Goal: Transaction & Acquisition: Purchase product/service

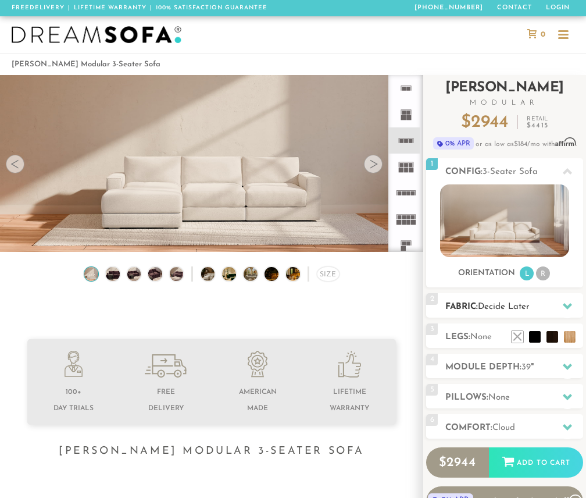
click at [506, 306] on span "Decide Later" at bounding box center [504, 306] width 52 height 9
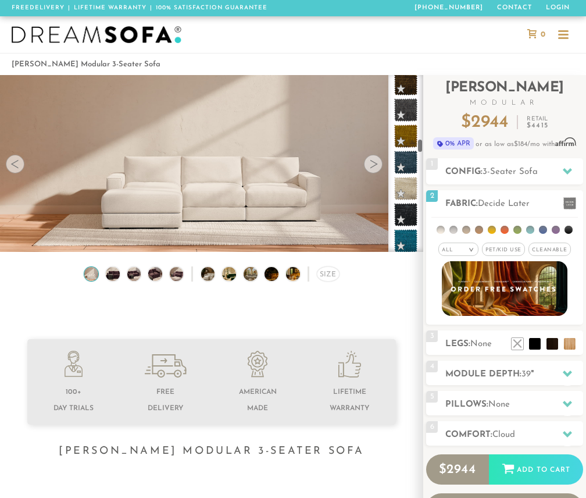
scroll to position [2147, 0]
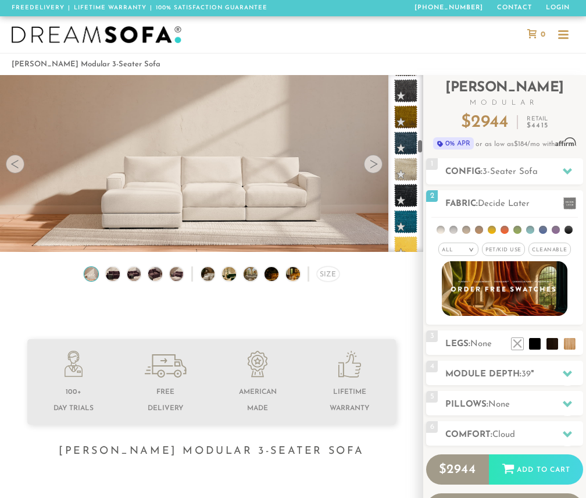
drag, startPoint x: 421, startPoint y: 85, endPoint x: 423, endPoint y: 149, distance: 64.0
click at [423, 149] on div at bounding box center [405, 163] width 35 height 177
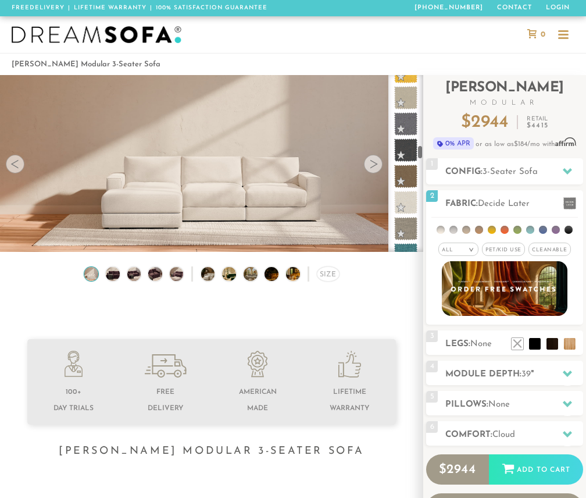
scroll to position [2343, 0]
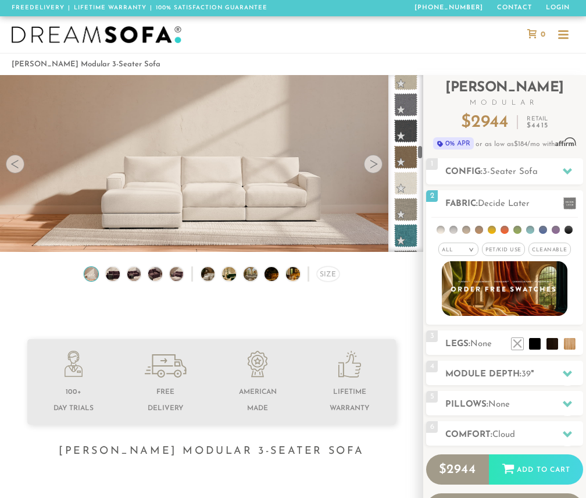
drag, startPoint x: 421, startPoint y: 142, endPoint x: 420, endPoint y: 148, distance: 5.9
click at [420, 148] on div at bounding box center [405, 163] width 35 height 177
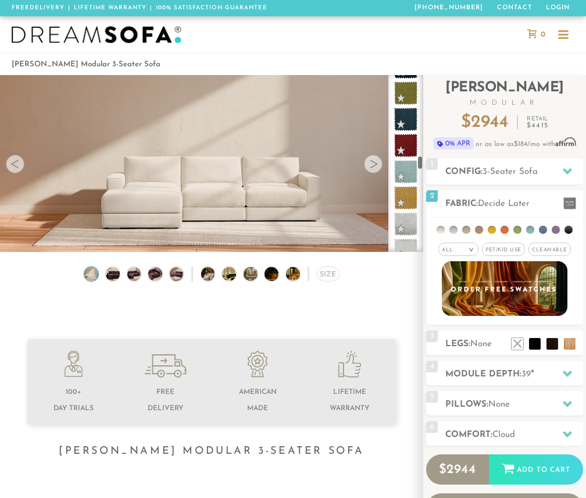
scroll to position [2752, 0]
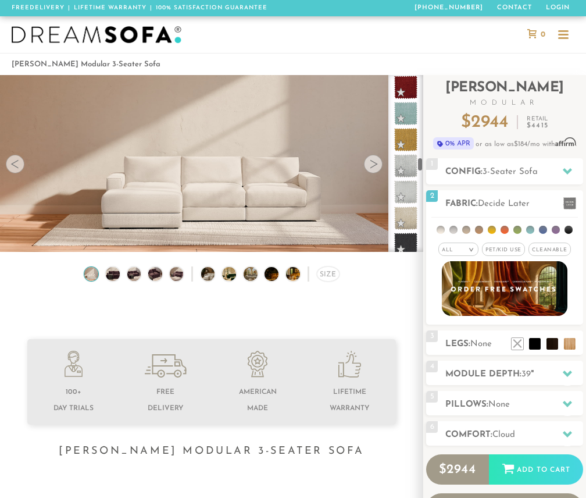
drag, startPoint x: 419, startPoint y: 149, endPoint x: 418, endPoint y: 161, distance: 12.3
click at [418, 161] on div at bounding box center [405, 163] width 35 height 177
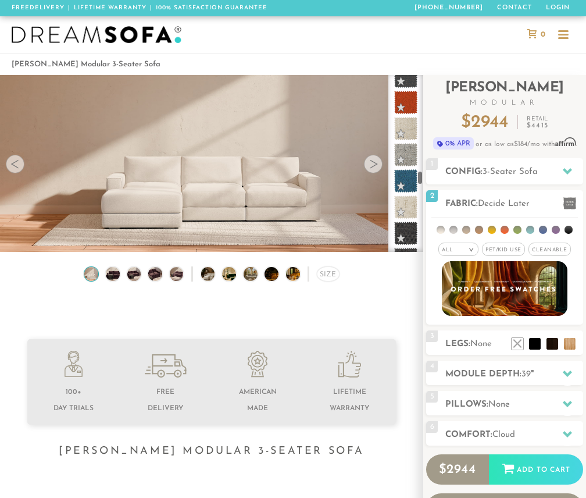
scroll to position [3201, 0]
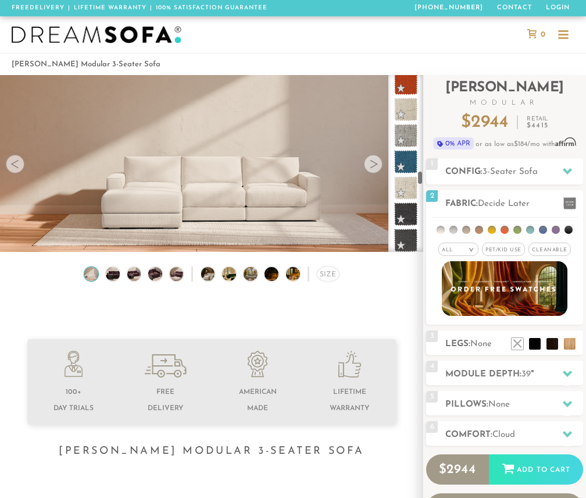
drag, startPoint x: 419, startPoint y: 165, endPoint x: 417, endPoint y: 178, distance: 13.5
click at [417, 178] on div at bounding box center [405, 163] width 35 height 177
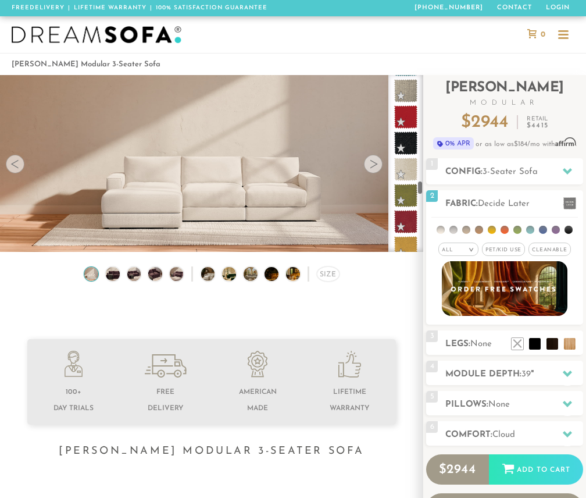
scroll to position [3592, 0]
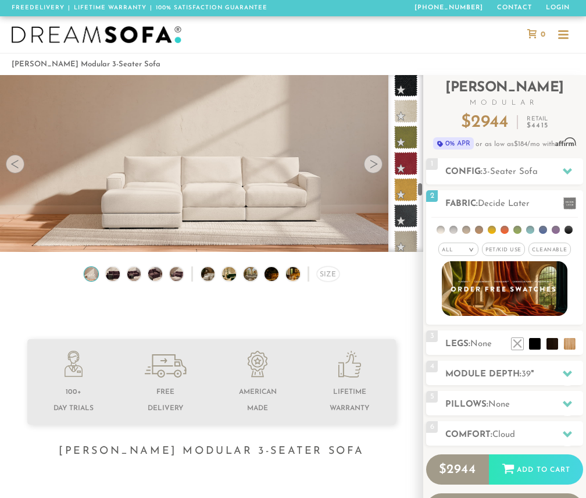
drag, startPoint x: 420, startPoint y: 179, endPoint x: 418, endPoint y: 191, distance: 11.8
click at [418, 191] on div at bounding box center [405, 163] width 35 height 177
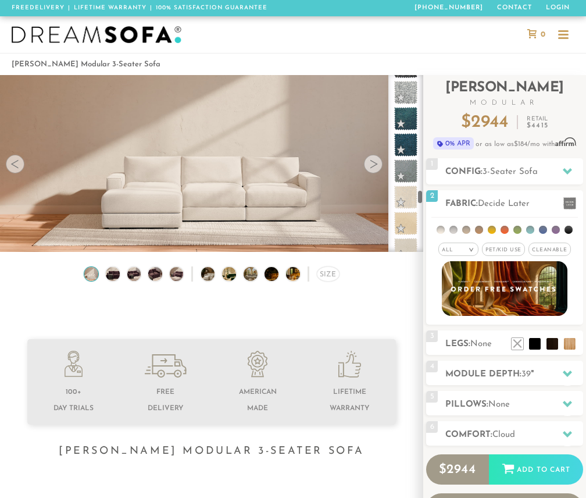
scroll to position [3865, 0]
drag, startPoint x: 421, startPoint y: 187, endPoint x: 420, endPoint y: 195, distance: 8.2
click at [420, 195] on div at bounding box center [405, 163] width 35 height 177
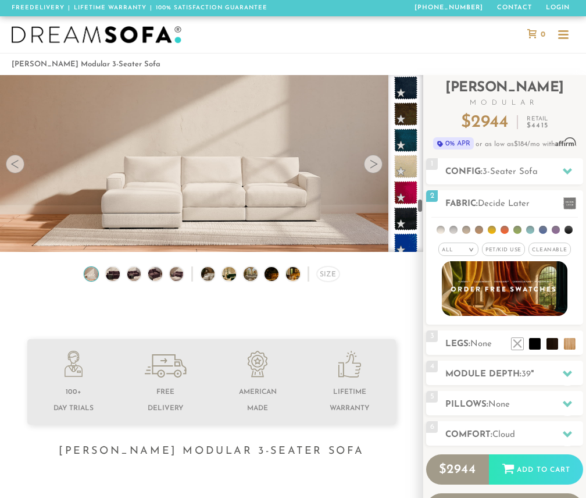
scroll to position [4158, 0]
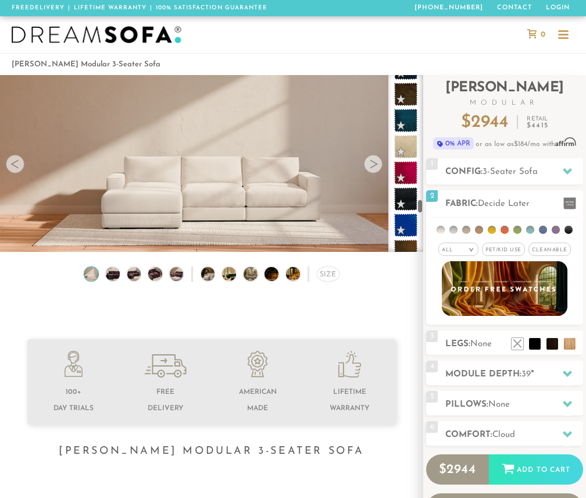
drag, startPoint x: 420, startPoint y: 198, endPoint x: 419, endPoint y: 207, distance: 8.8
click at [419, 207] on div at bounding box center [405, 163] width 35 height 177
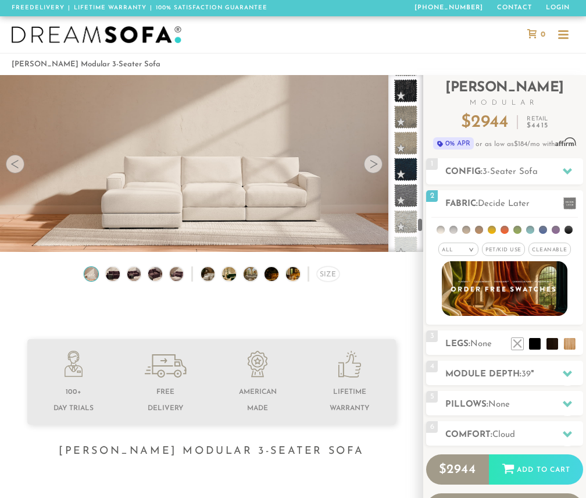
scroll to position [4783, 0]
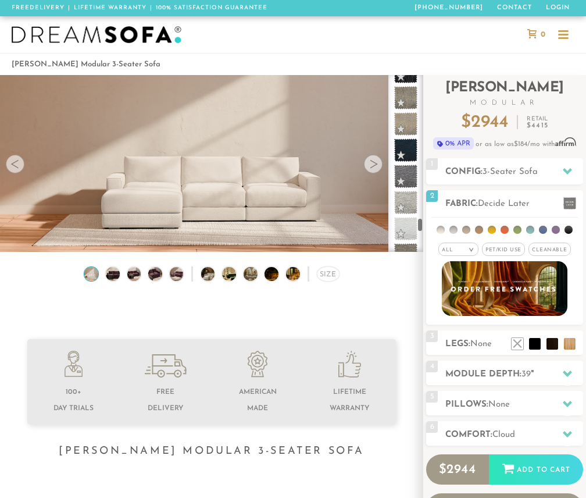
drag, startPoint x: 419, startPoint y: 210, endPoint x: 418, endPoint y: 228, distance: 18.6
click at [418, 228] on div at bounding box center [405, 163] width 35 height 177
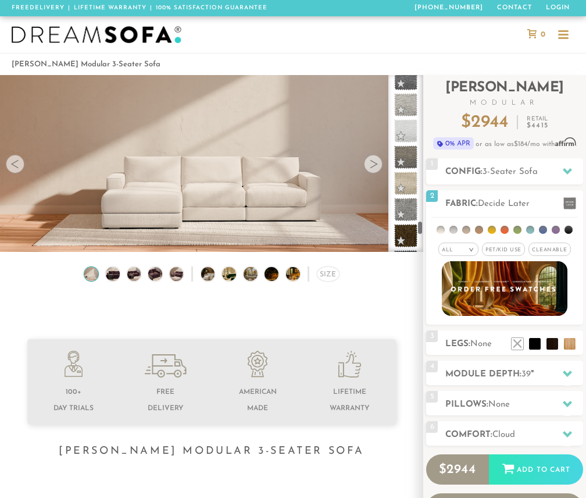
click at [420, 226] on div at bounding box center [405, 163] width 35 height 177
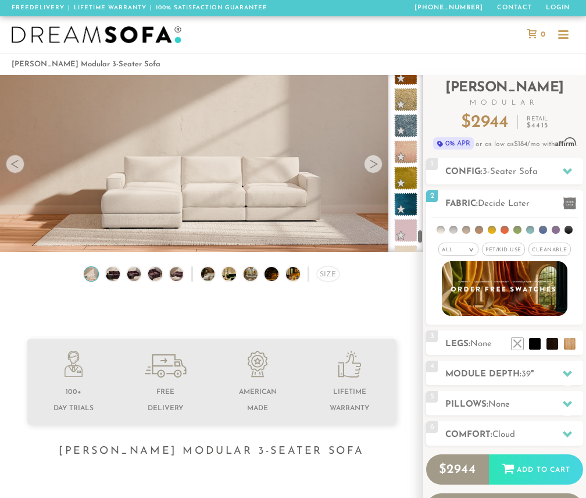
scroll to position [5212, 0]
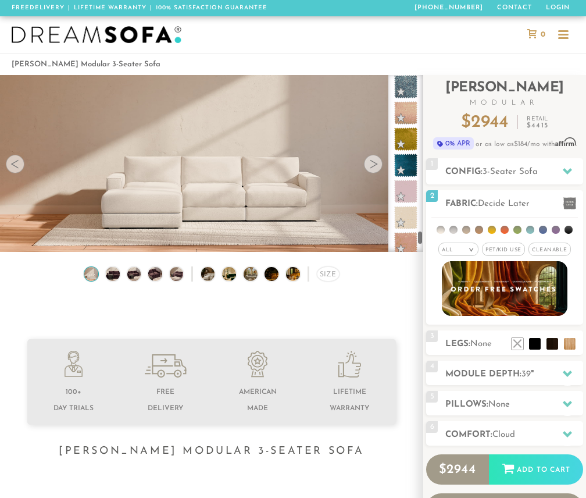
drag, startPoint x: 420, startPoint y: 227, endPoint x: 417, endPoint y: 235, distance: 9.0
click at [417, 235] on div at bounding box center [405, 163] width 35 height 177
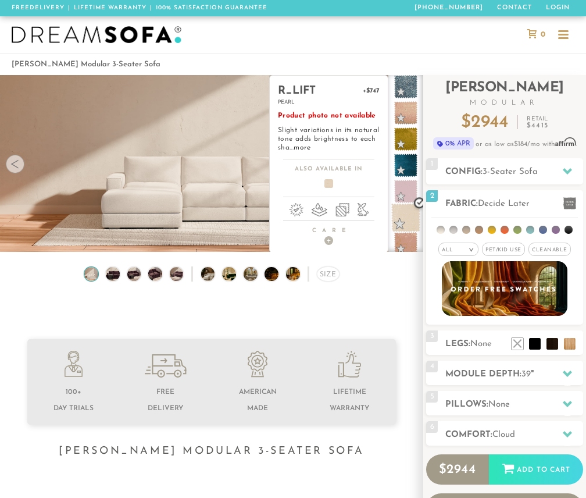
click at [405, 214] on span at bounding box center [405, 217] width 29 height 29
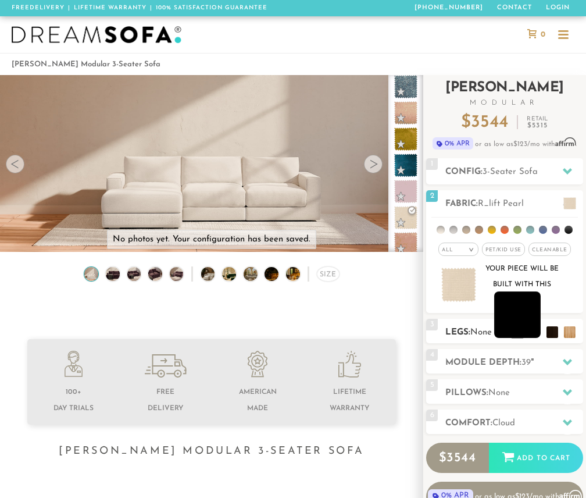
click at [522, 323] on li at bounding box center [517, 314] width 47 height 47
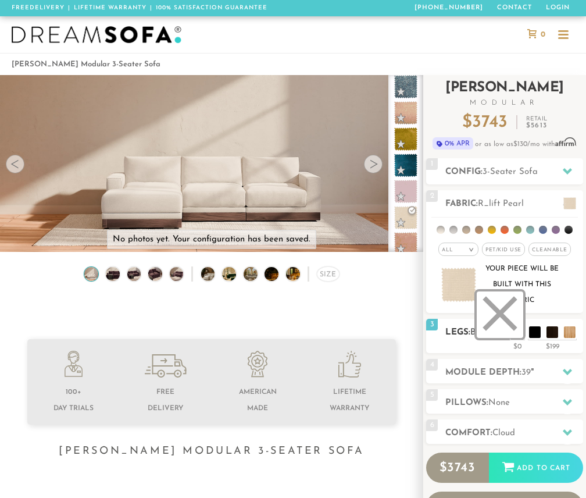
click at [508, 330] on li at bounding box center [500, 314] width 47 height 47
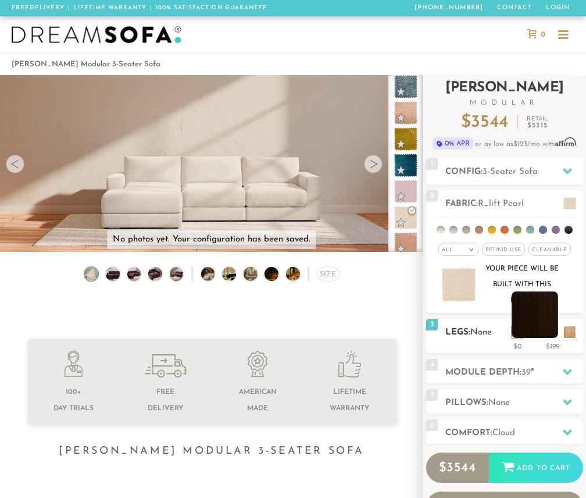
click at [549, 331] on li at bounding box center [535, 314] width 47 height 47
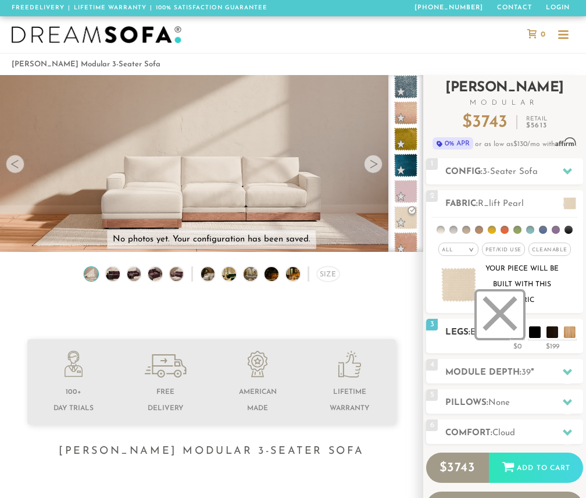
click at [516, 333] on li at bounding box center [500, 314] width 47 height 47
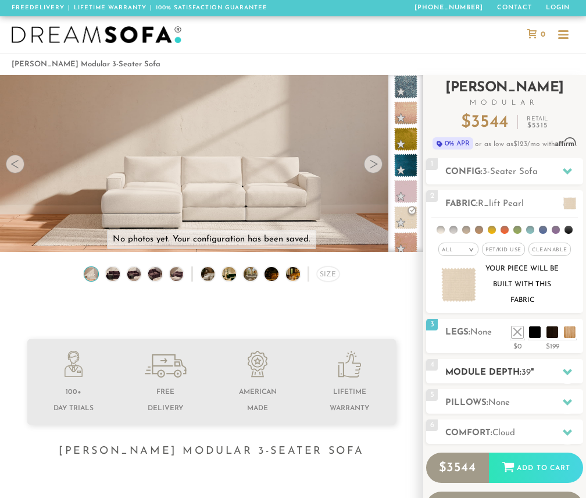
click at [513, 372] on h2 "Module Depth: 39 "" at bounding box center [514, 372] width 138 height 13
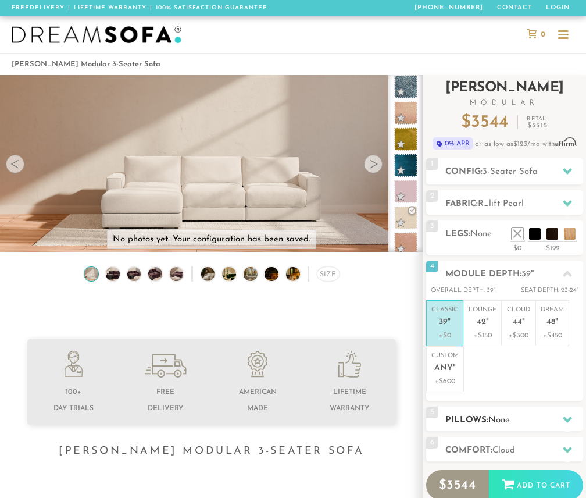
click at [505, 418] on span "None" at bounding box center [499, 420] width 22 height 9
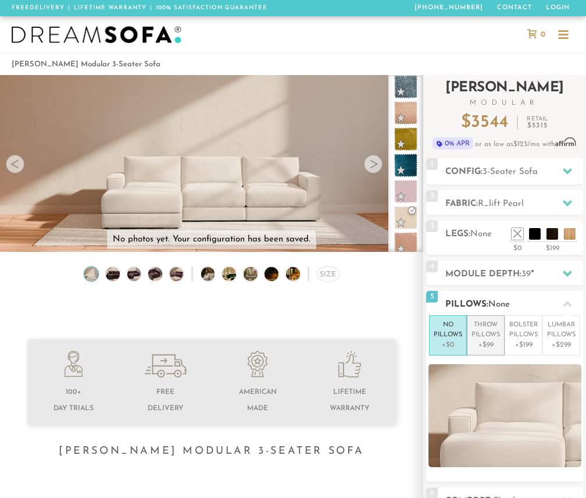
click at [488, 329] on p "Throw Pillows" at bounding box center [486, 329] width 28 height 19
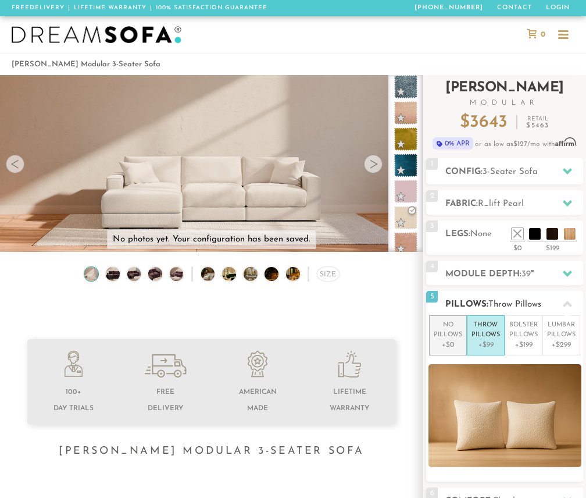
click at [449, 331] on p "No Pillows" at bounding box center [448, 329] width 28 height 19
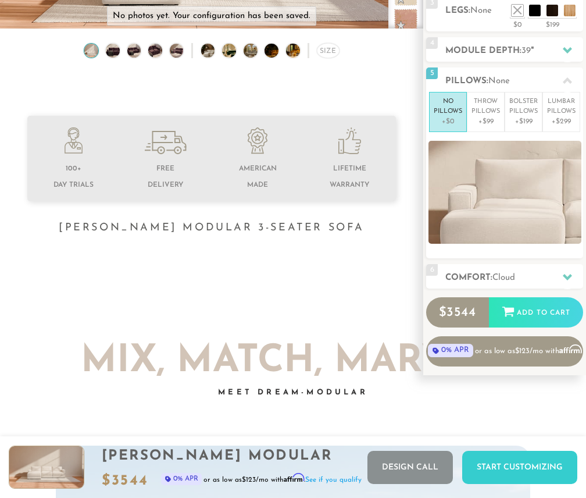
scroll to position [208, 0]
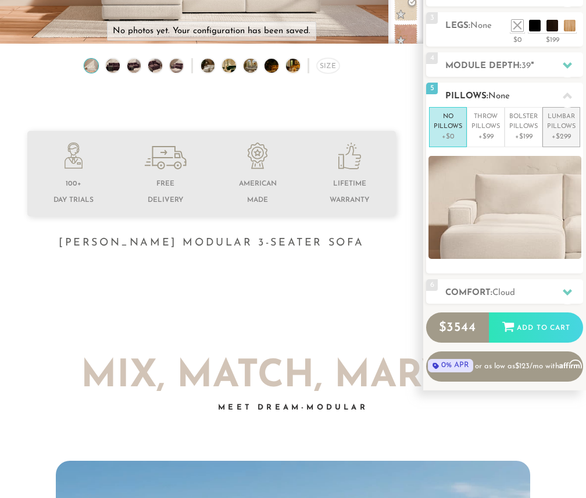
click at [567, 126] on p "Lumbar Pillows" at bounding box center [561, 121] width 28 height 19
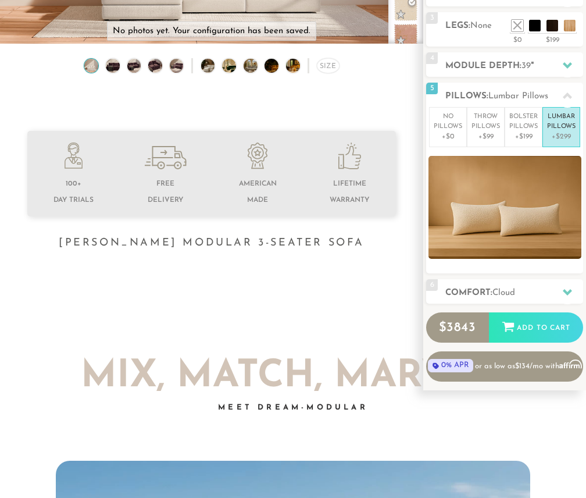
scroll to position [120, 0]
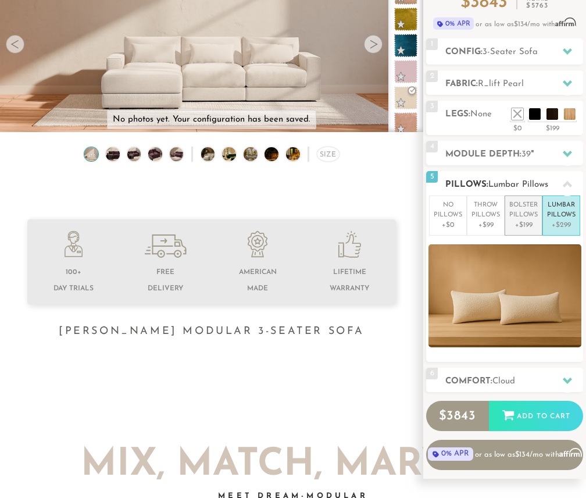
click at [523, 224] on p "+$199" at bounding box center [523, 225] width 28 height 10
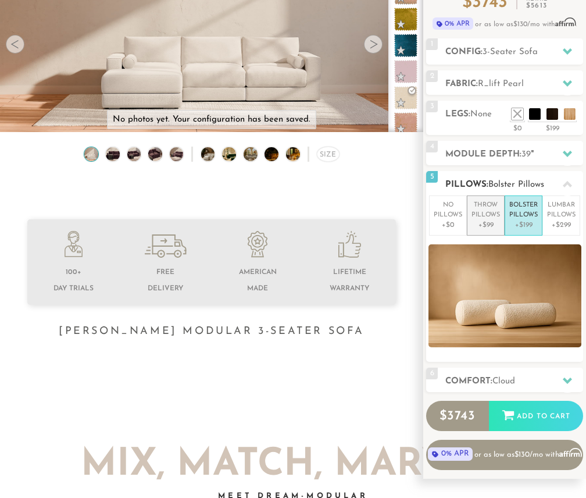
click at [484, 221] on p "+$99" at bounding box center [486, 225] width 28 height 10
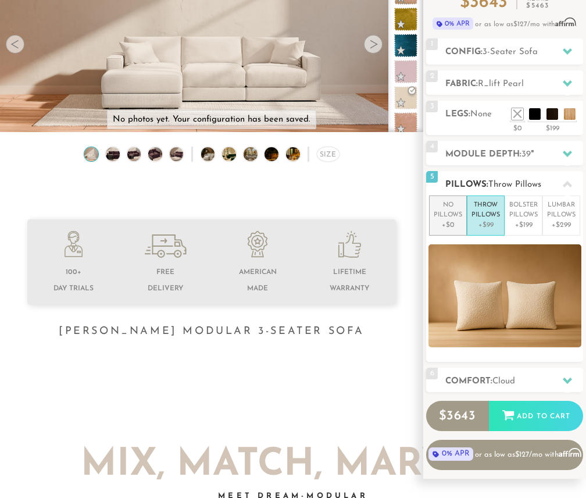
click at [448, 220] on p "+$0" at bounding box center [448, 225] width 28 height 10
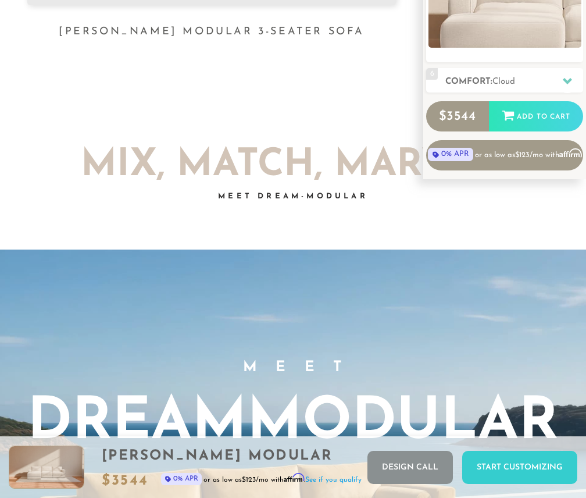
scroll to position [477, 0]
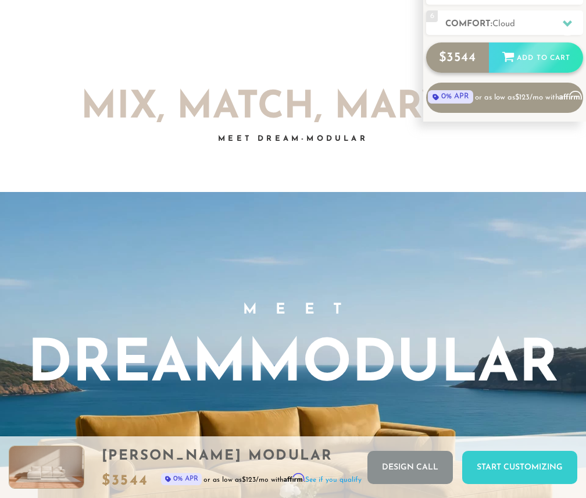
click at [551, 53] on div "Add to Cart" at bounding box center [536, 57] width 94 height 31
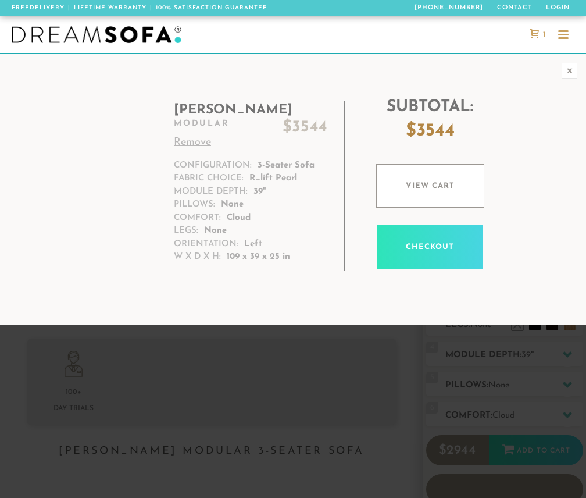
scroll to position [11096, 579]
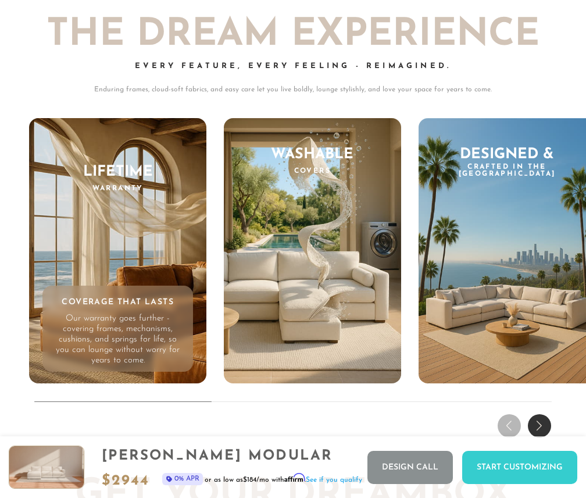
scroll to position [9275, 0]
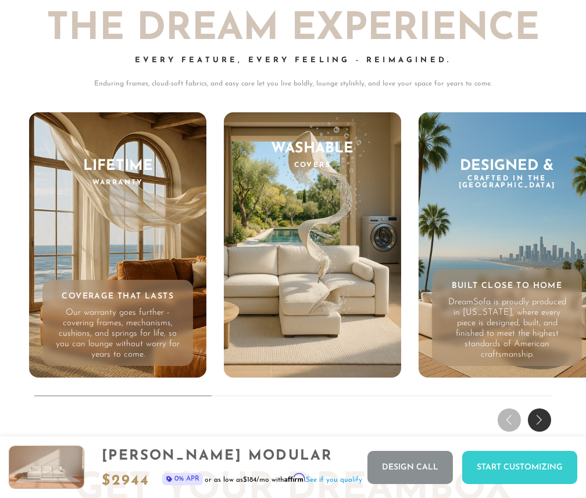
click at [502, 302] on p "DreamSofa is proudly produced in [US_STATE], where every piece is designed, bui…" at bounding box center [506, 328] width 125 height 63
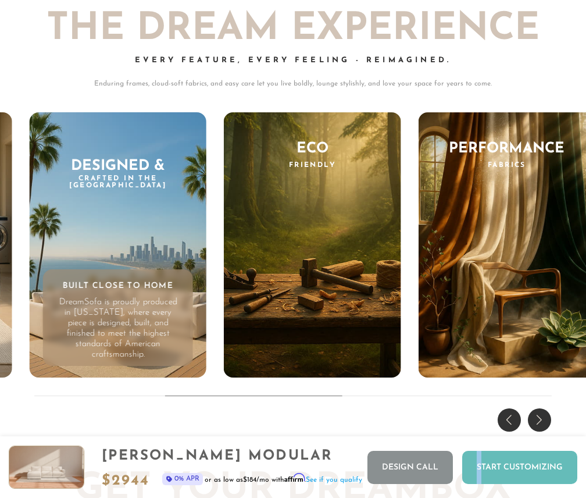
drag, startPoint x: 480, startPoint y: 467, endPoint x: 477, endPoint y: 476, distance: 9.2
click at [477, 476] on div "Start Customizing" at bounding box center [519, 467] width 115 height 33
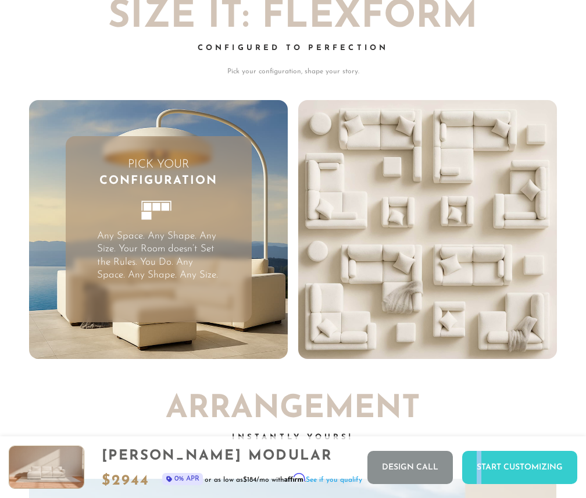
scroll to position [2172, 0]
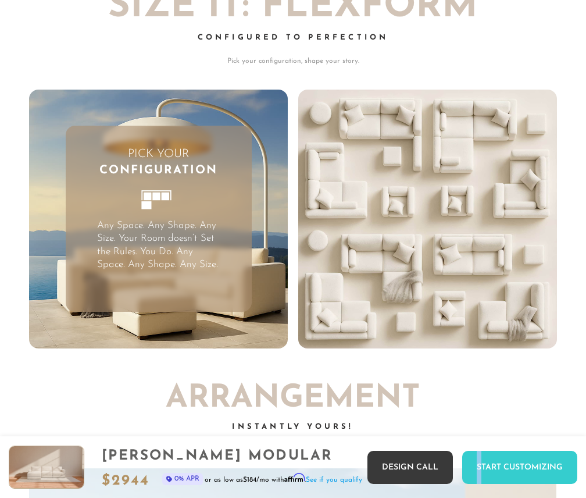
click at [423, 465] on link "Design Call" at bounding box center [409, 467] width 85 height 33
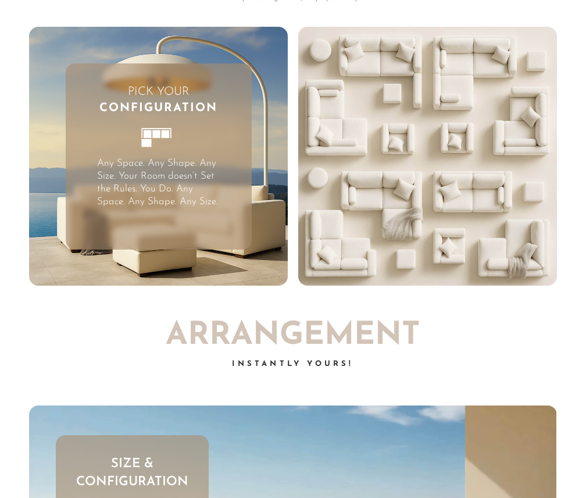
scroll to position [11096, 579]
